Goal: Browse casually

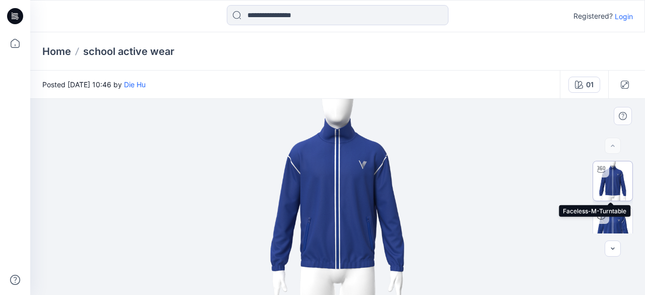
click at [600, 185] on img at bounding box center [613, 180] width 39 height 39
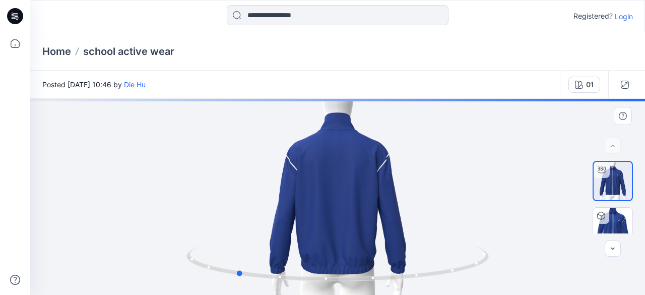
drag, startPoint x: 339, startPoint y: 283, endPoint x: 230, endPoint y: 169, distance: 157.6
click at [230, 169] on div at bounding box center [337, 197] width 615 height 196
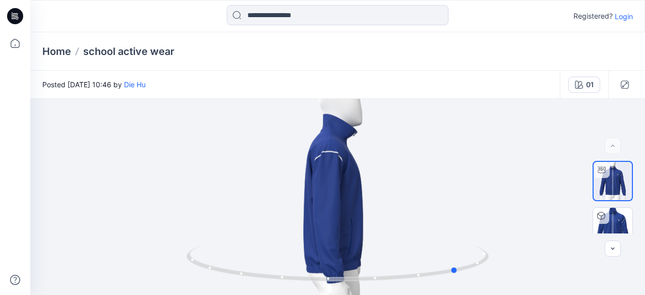
drag, startPoint x: 234, startPoint y: 276, endPoint x: 464, endPoint y: 318, distance: 233.8
click at [464, 294] on html "Registered? Login Home school active wear Posted [DATE] 10:46 by Die Hu 01 01 L…" at bounding box center [322, 147] width 645 height 295
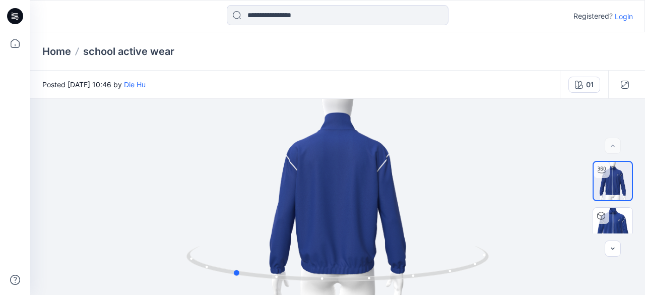
drag, startPoint x: 455, startPoint y: 272, endPoint x: 532, endPoint y: 299, distance: 81.7
click at [532, 294] on html "Registered? Login Home school active wear Posted [DATE] 10:46 by Die Hu 01 01 L…" at bounding box center [322, 147] width 645 height 295
click at [612, 221] on img at bounding box center [613, 227] width 39 height 39
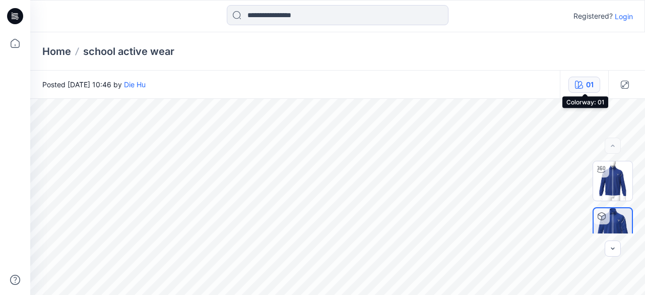
click at [576, 87] on icon "button" at bounding box center [579, 85] width 8 height 8
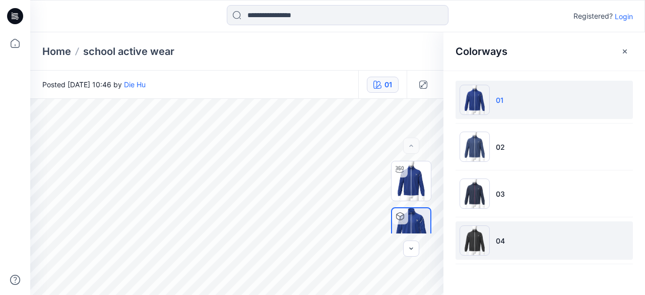
click at [467, 229] on img at bounding box center [475, 240] width 30 height 30
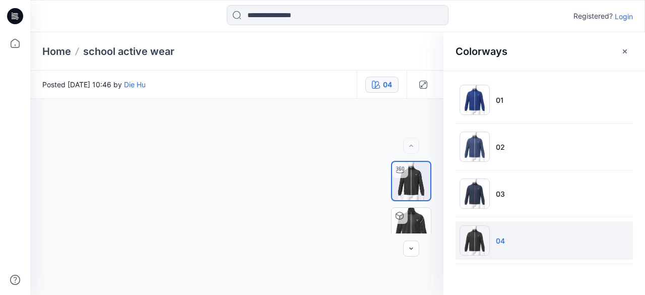
click at [467, 229] on img at bounding box center [475, 240] width 30 height 30
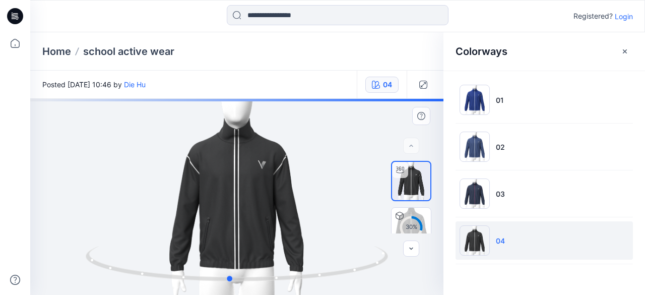
drag, startPoint x: 306, startPoint y: 278, endPoint x: 233, endPoint y: 242, distance: 80.7
click at [233, 242] on div at bounding box center [237, 197] width 414 height 196
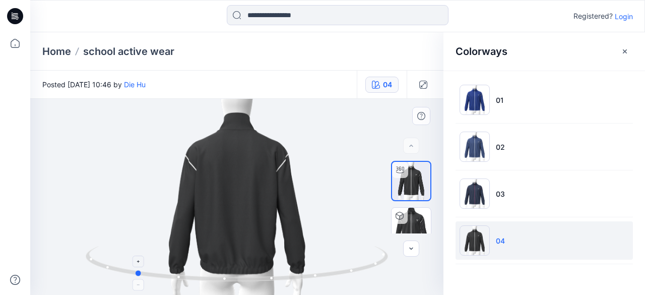
drag, startPoint x: 252, startPoint y: 280, endPoint x: 221, endPoint y: 256, distance: 39.1
click at [221, 256] on icon at bounding box center [238, 265] width 305 height 38
